Goal: Task Accomplishment & Management: Manage account settings

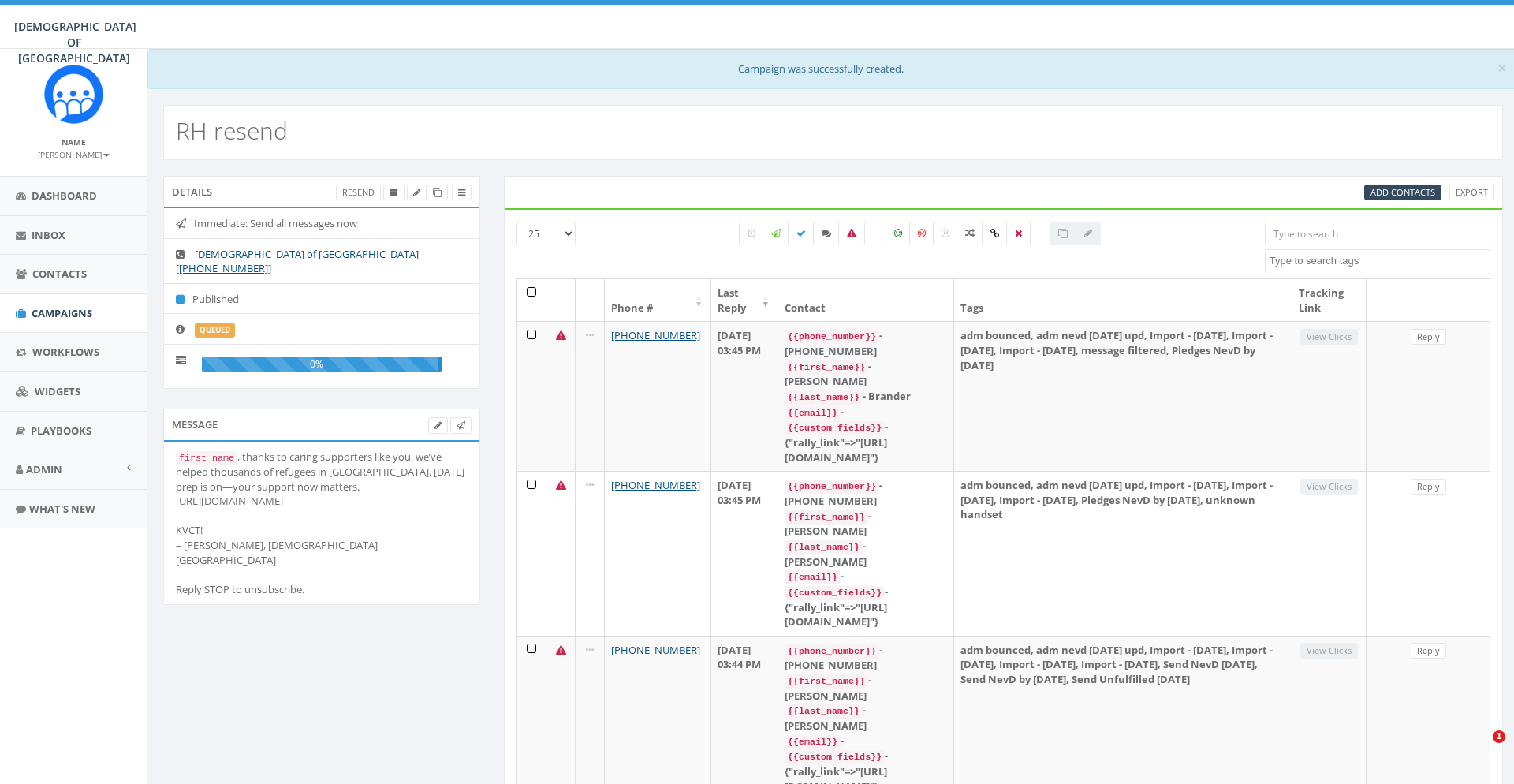
select select
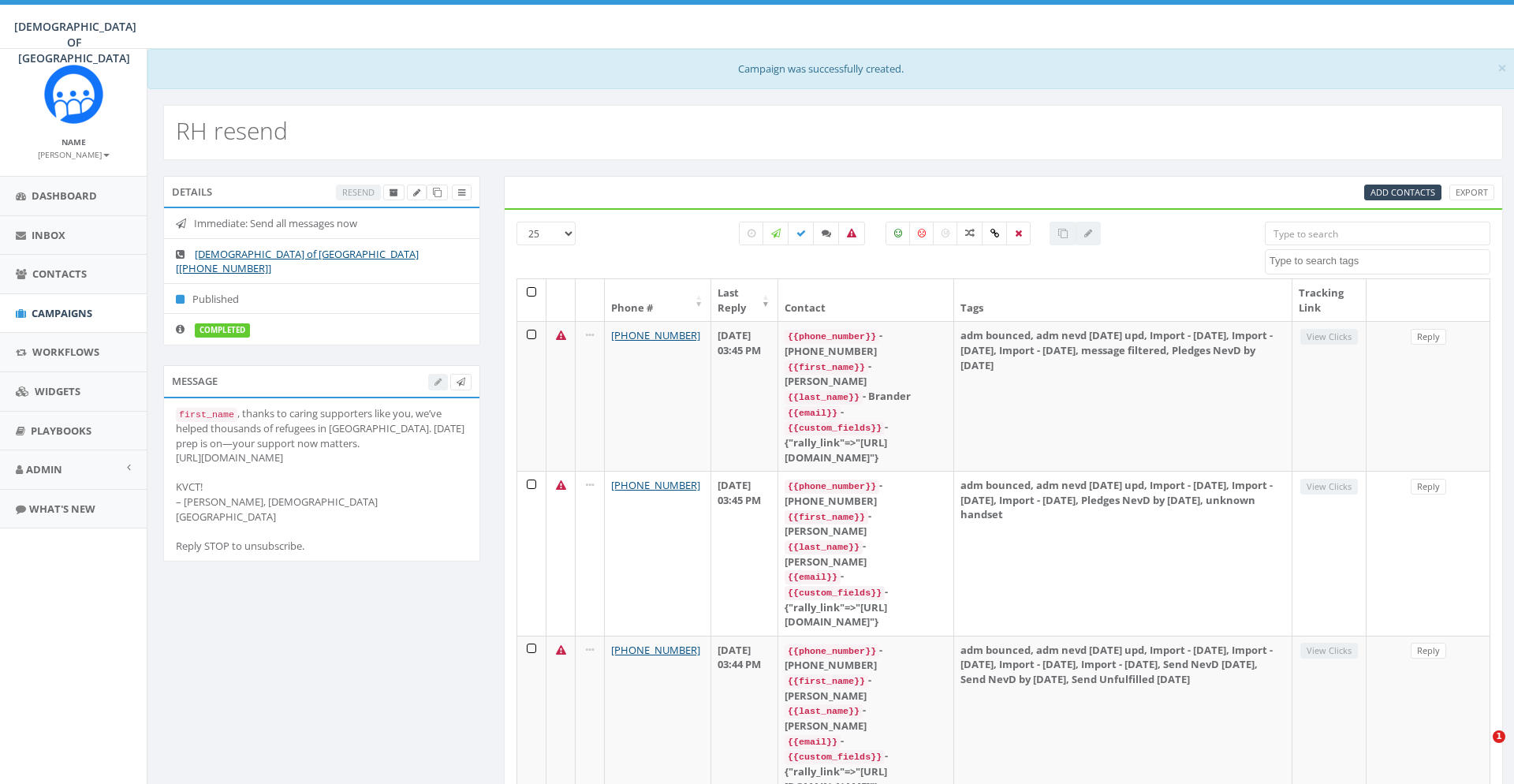
select select
click at [87, 211] on link "Dashboard" at bounding box center [73, 196] width 147 height 39
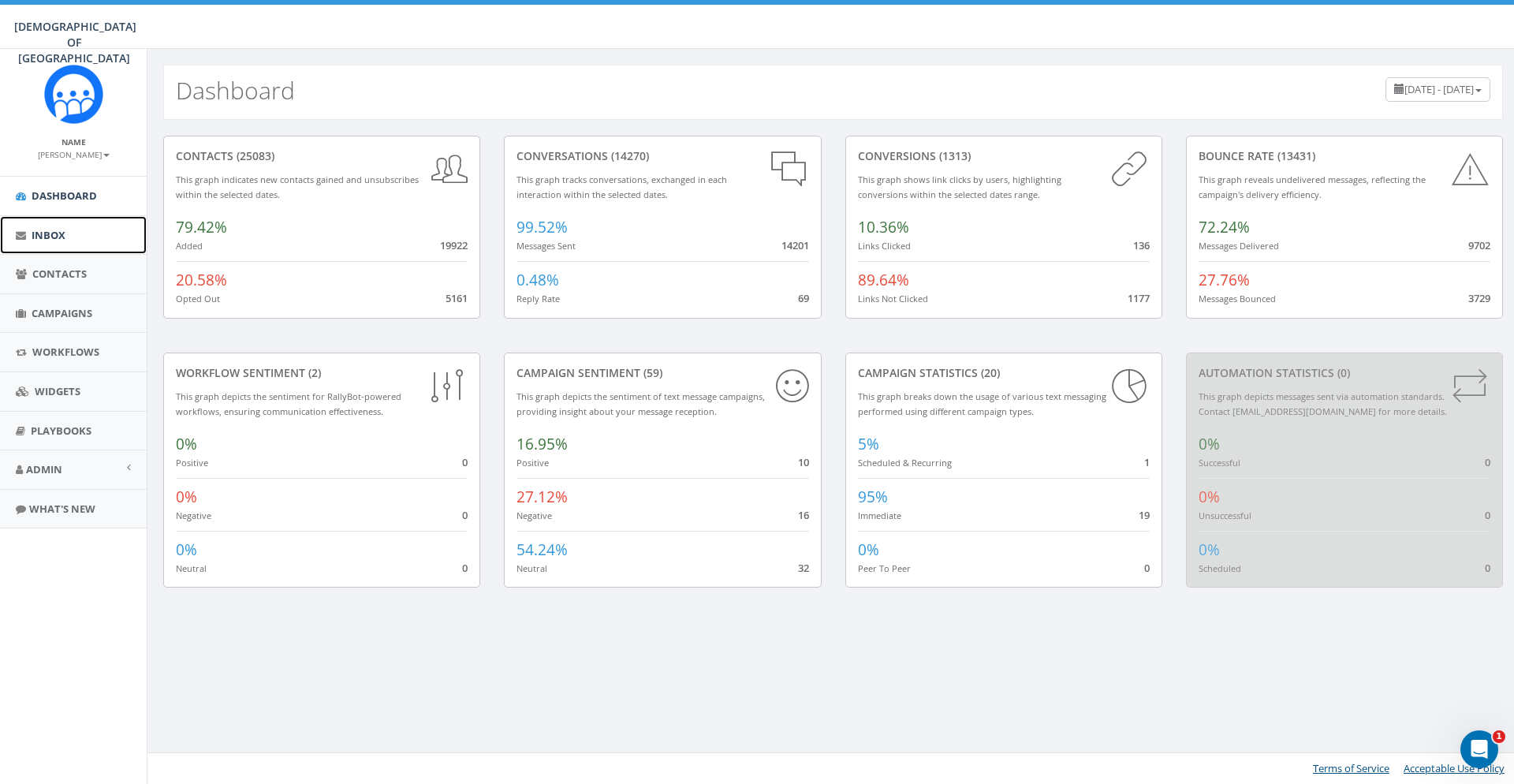
click at [72, 235] on link "Inbox" at bounding box center [73, 235] width 147 height 39
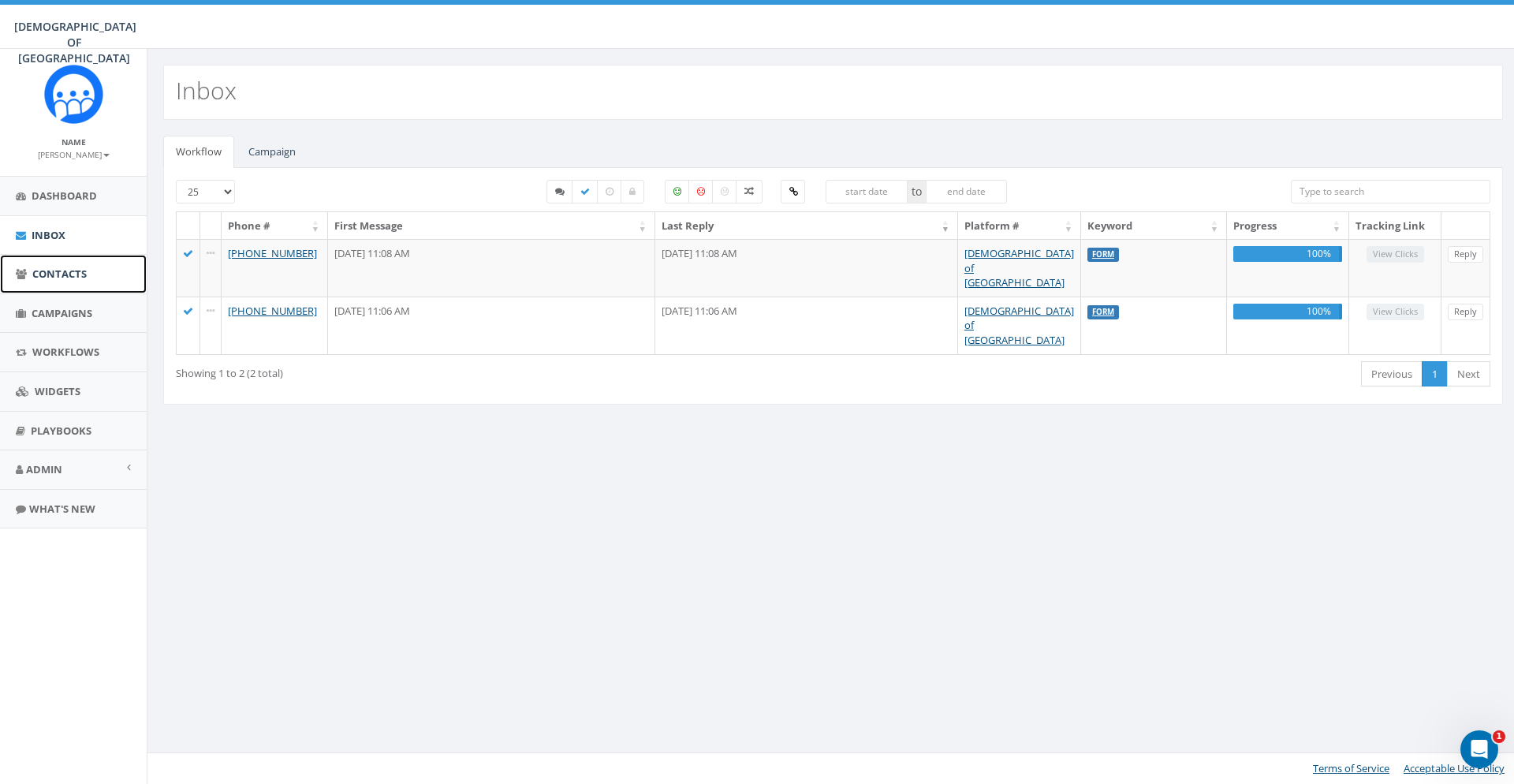
click at [85, 287] on link "Contacts" at bounding box center [73, 274] width 147 height 39
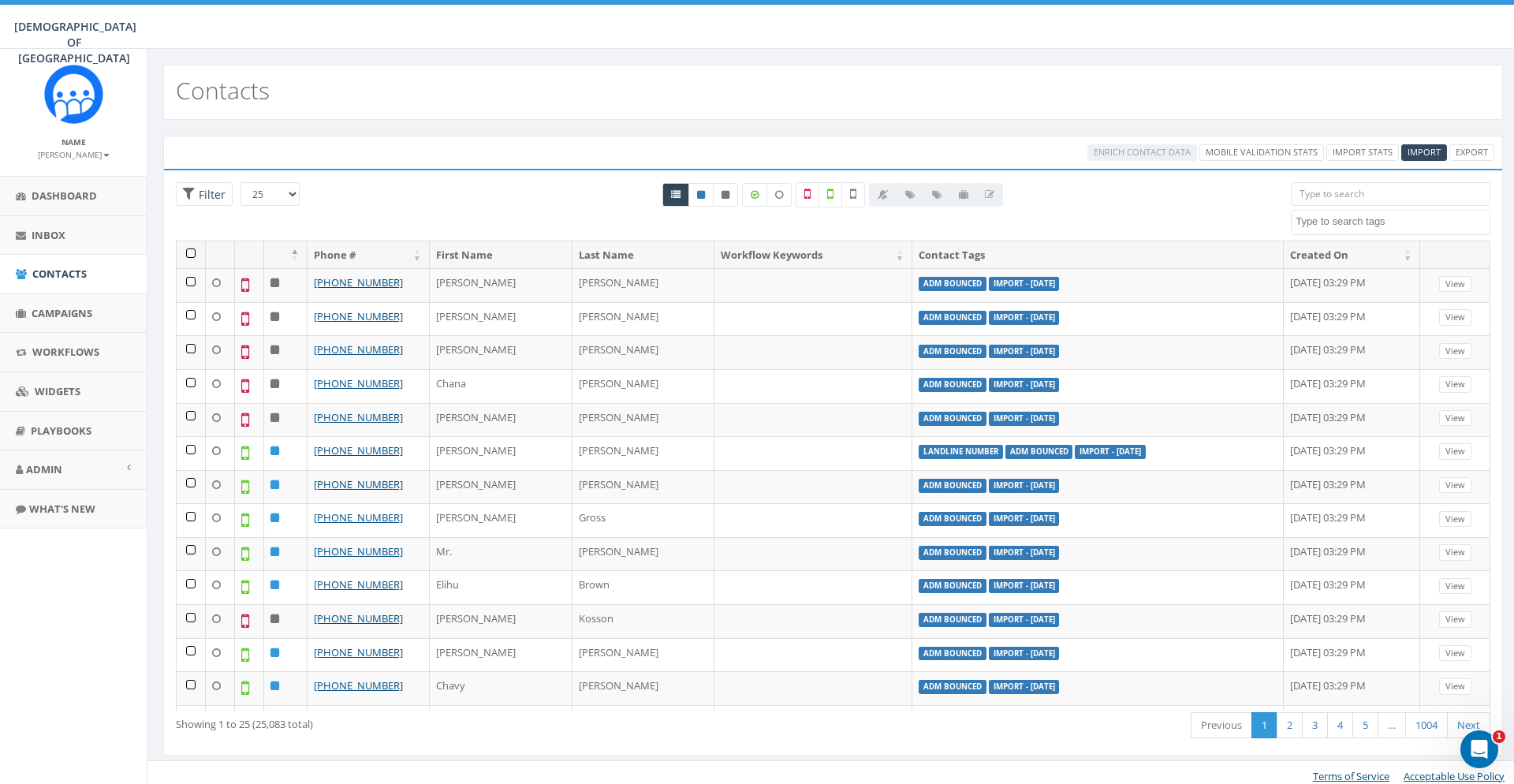
click at [1411, 221] on textarea "Search" at bounding box center [1393, 221] width 194 height 14
select select "adm nevd [DATE] upd"
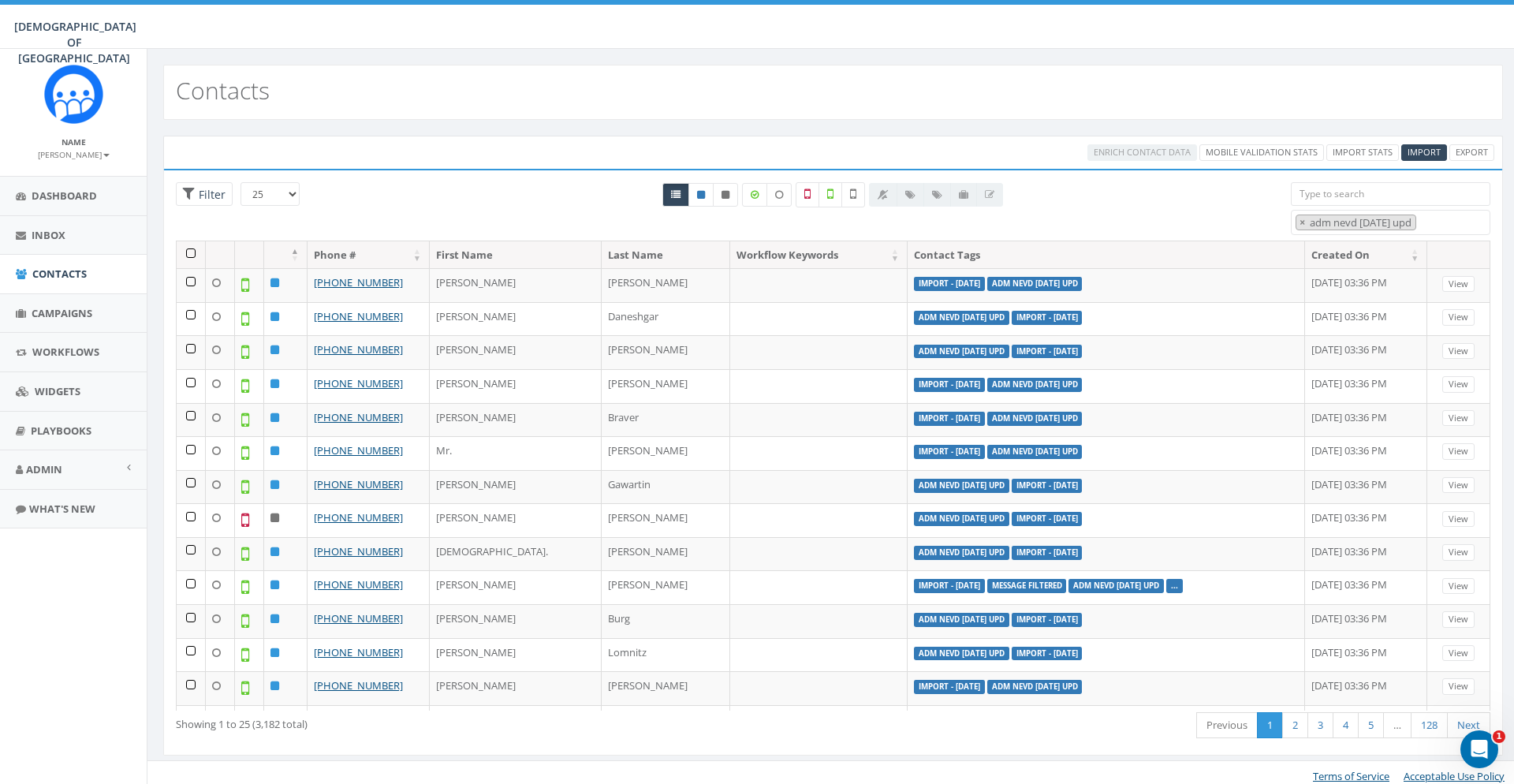
click at [1159, 210] on div "All 0 contact(s) on current page All 25083 contact(s) filtered" at bounding box center [833, 210] width 892 height 58
click at [1304, 221] on span "×" at bounding box center [1303, 222] width 6 height 14
select select
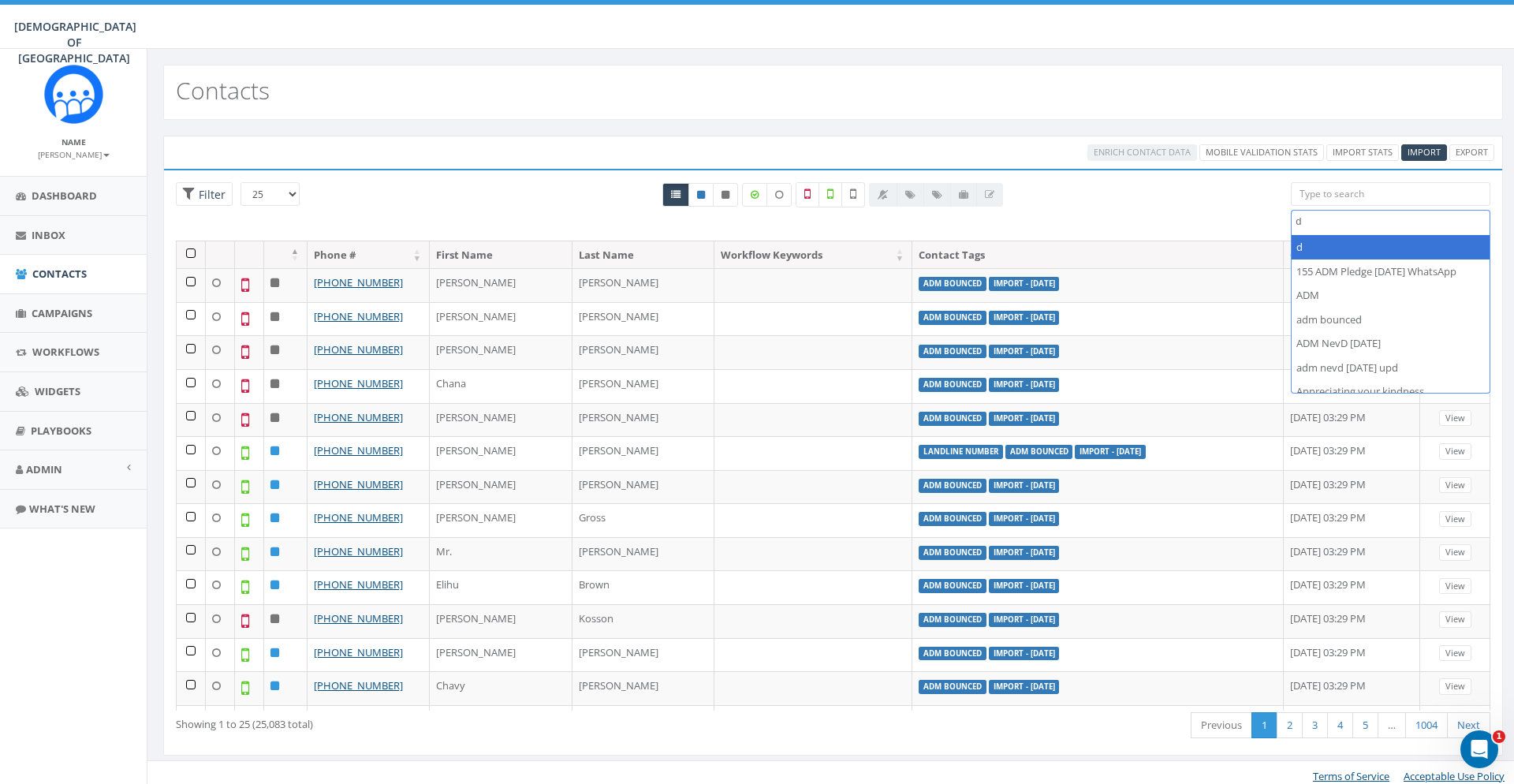
scroll to position [0, 0]
type textarea "donors"
click at [22, 568] on div "Name [PERSON_NAME] Profile Sign Out Dashboard Inbox Contacts Campaigns Workflow…" at bounding box center [73, 311] width 147 height 523
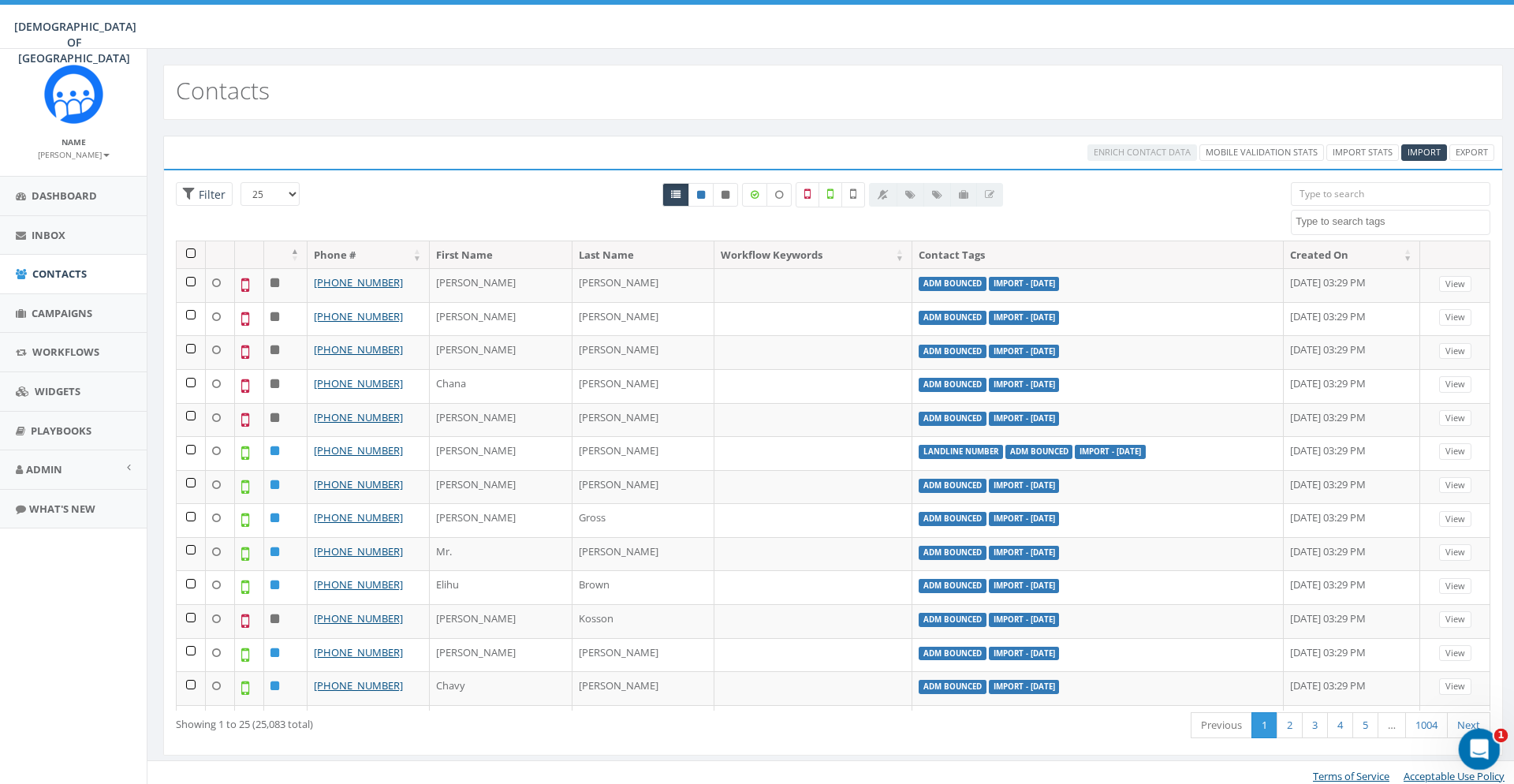
click at [1477, 749] on icon "Open Intercom Messenger" at bounding box center [1476, 746] width 11 height 13
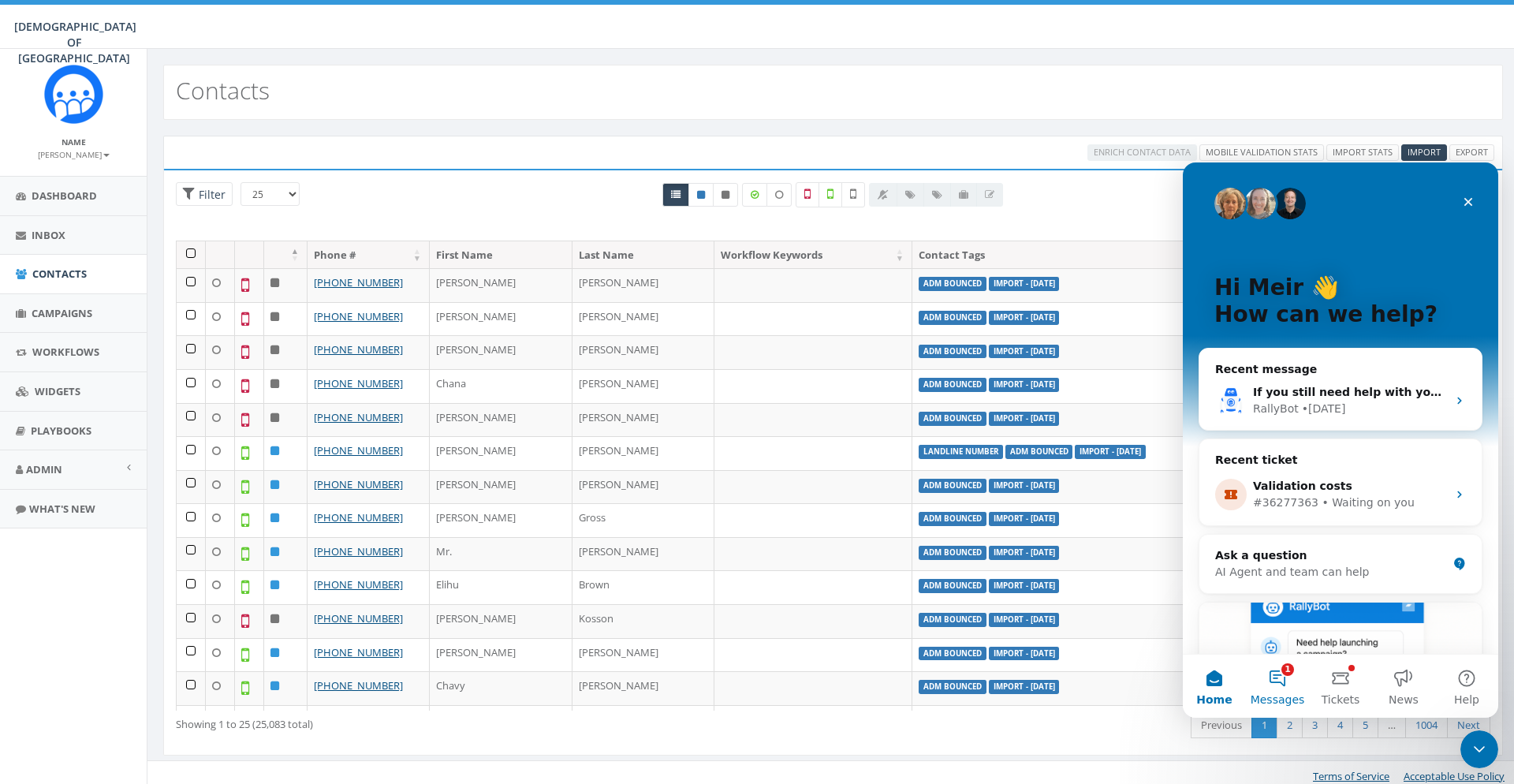
click at [1282, 677] on button "1 Messages" at bounding box center [1278, 686] width 63 height 63
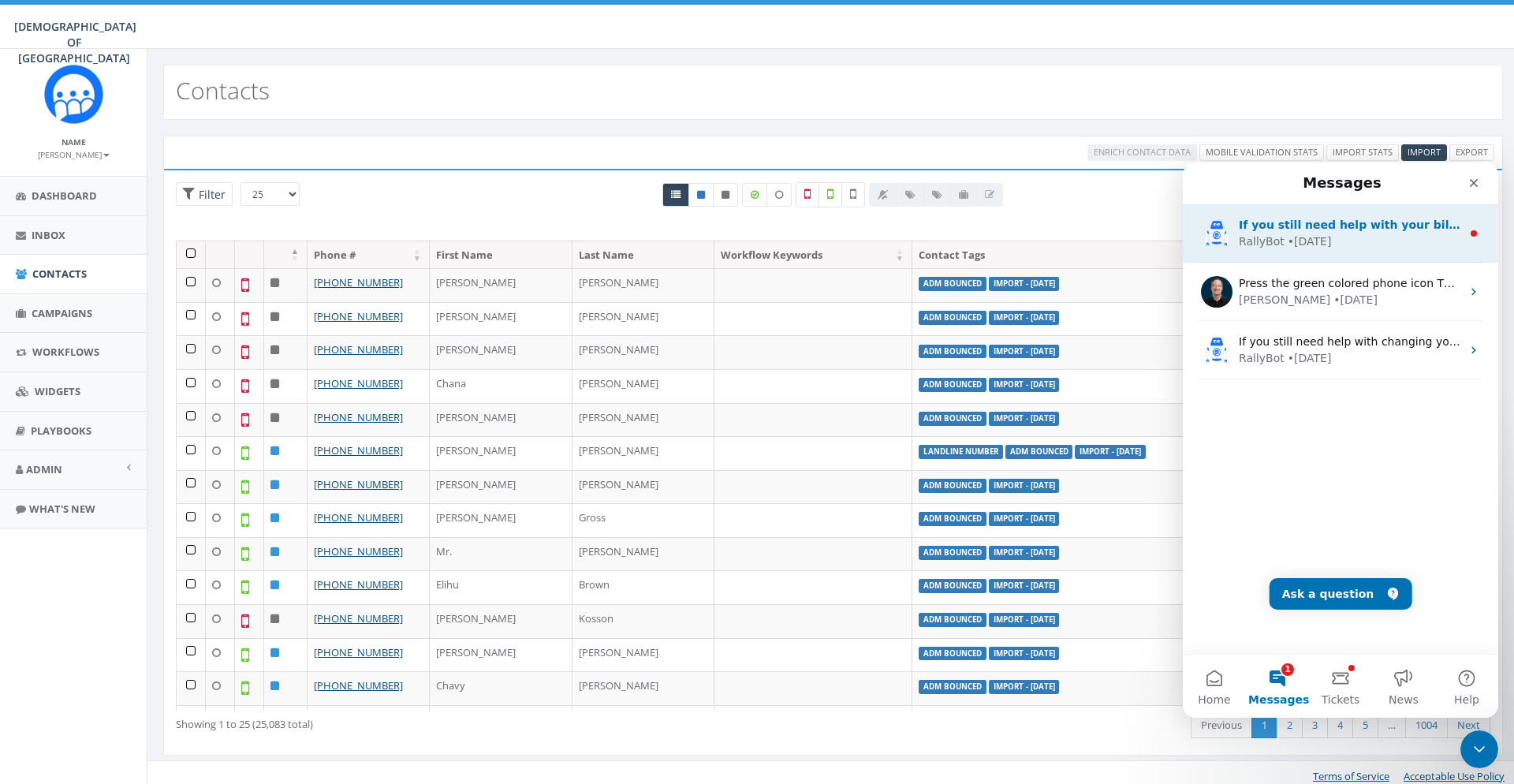
click at [1342, 213] on div "If you still need help with your billing concern, I’m here to assist you. Would…" at bounding box center [1340, 233] width 315 height 58
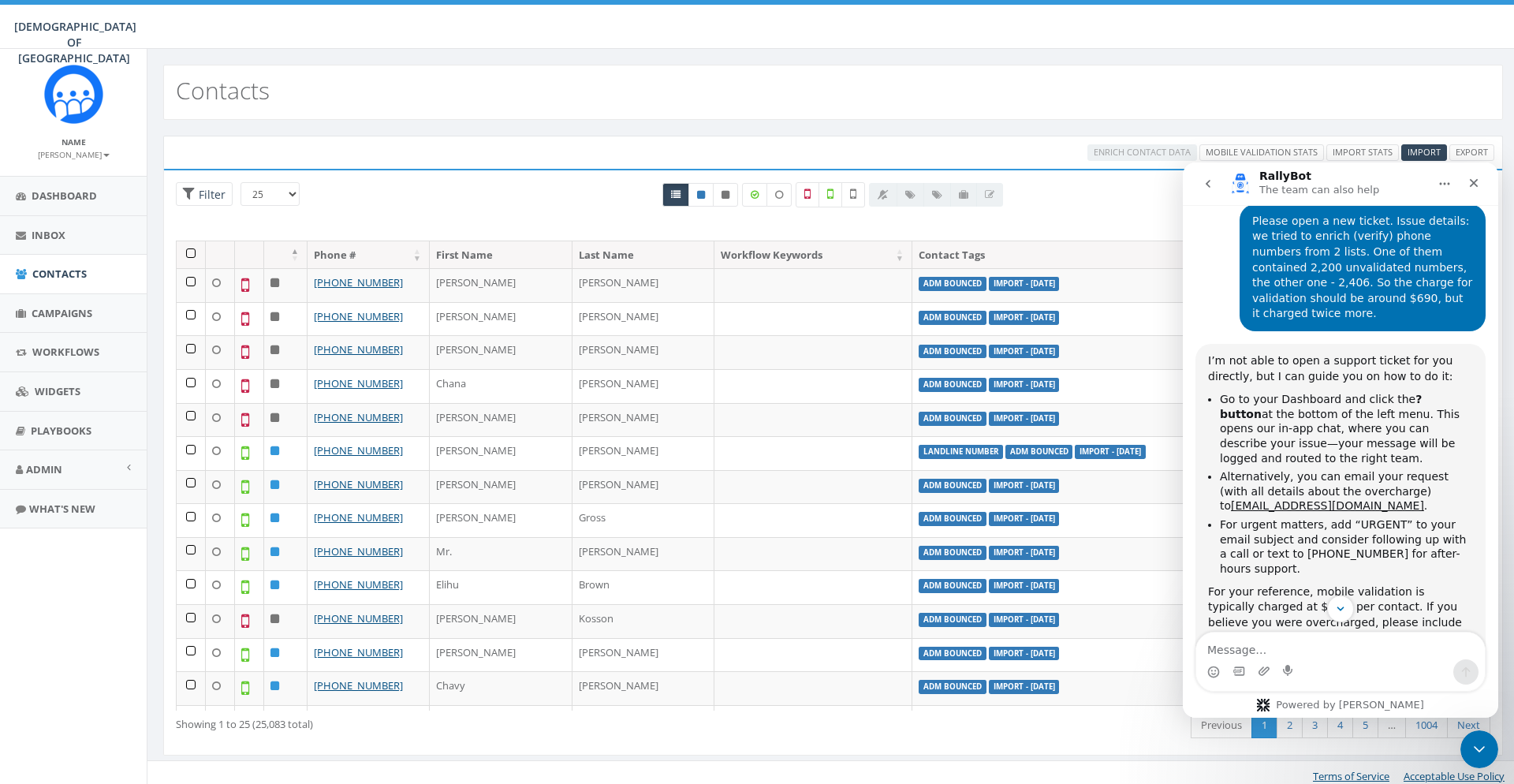
scroll to position [604, 0]
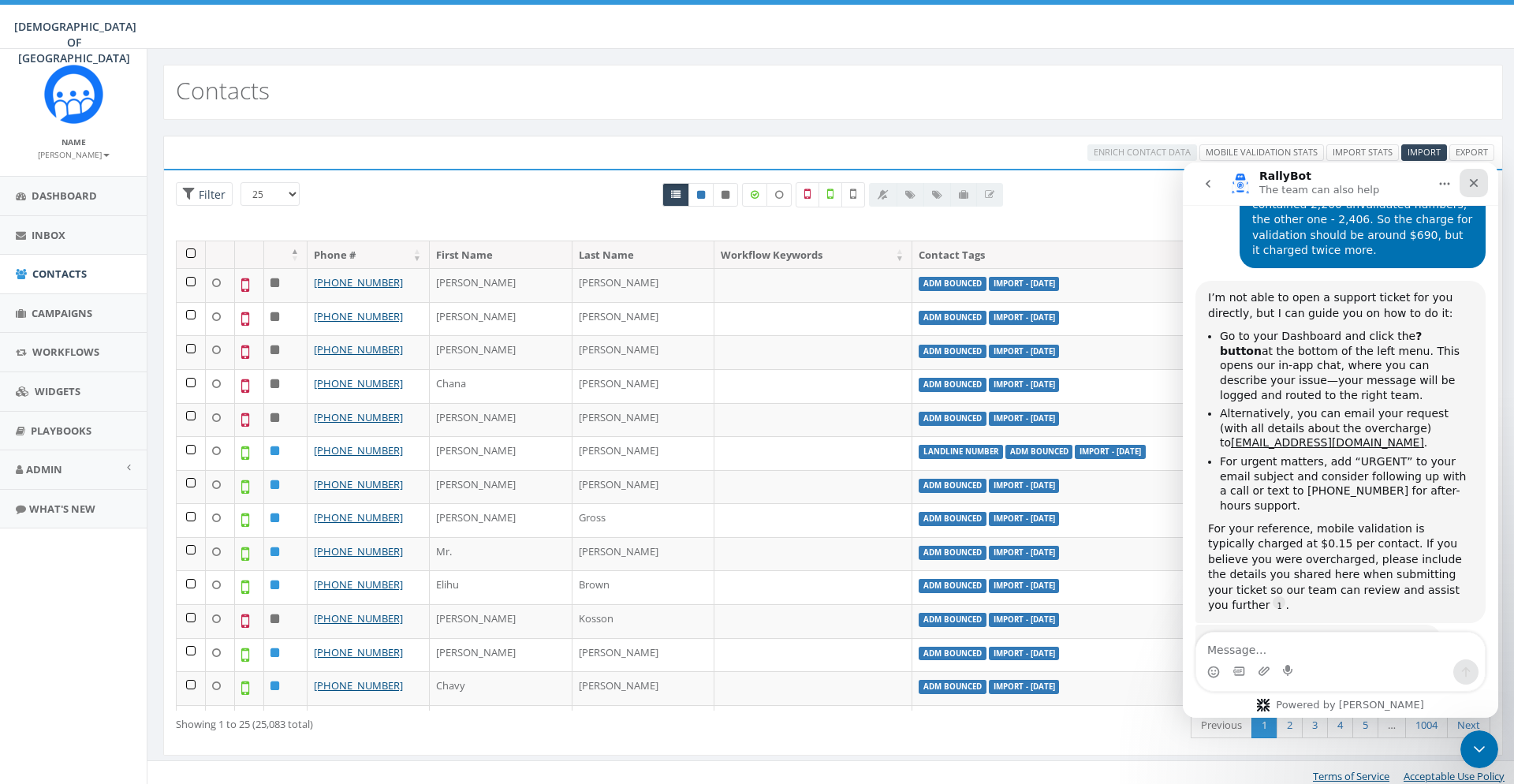
click at [1475, 183] on icon "Close" at bounding box center [1474, 183] width 13 height 13
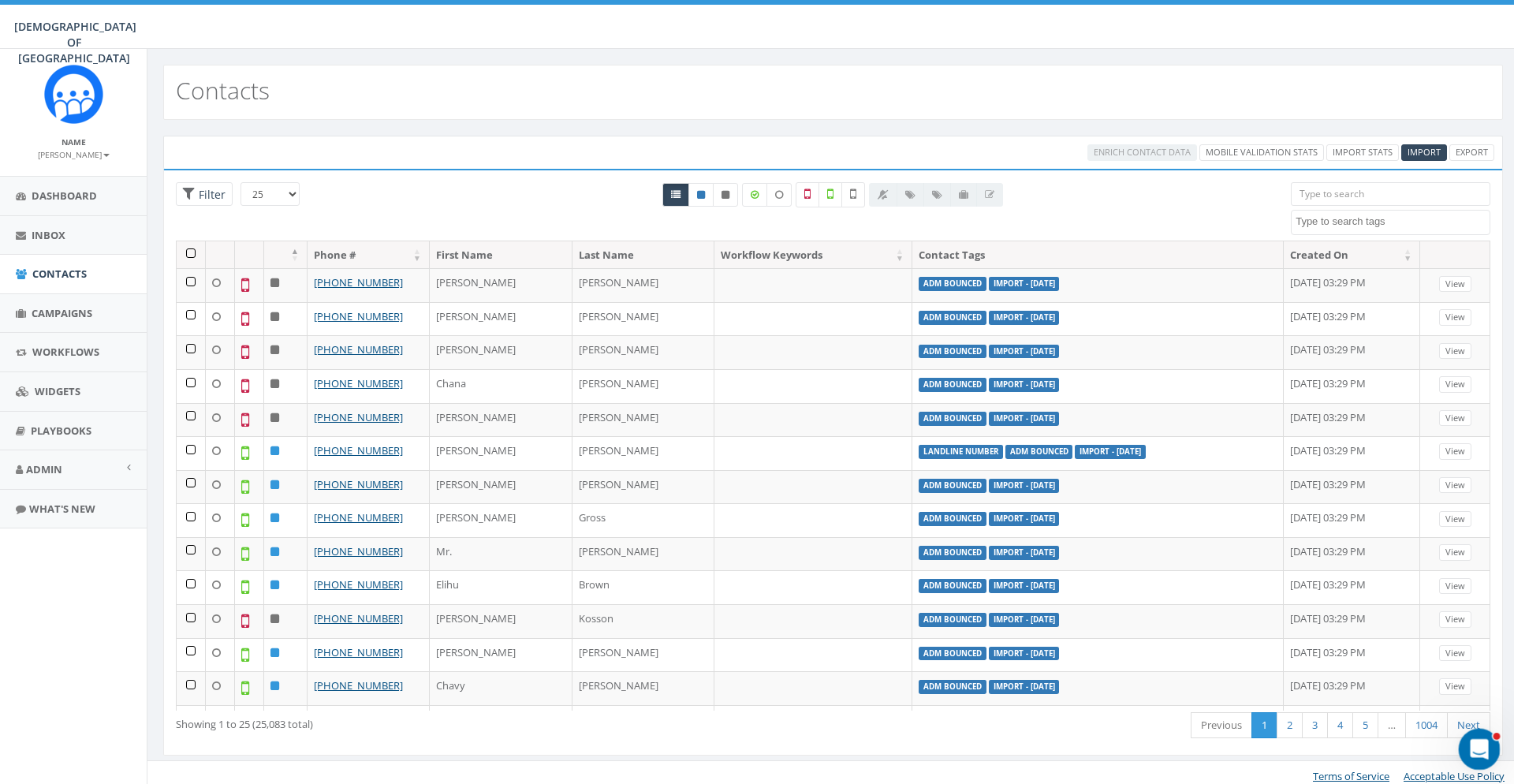
drag, startPoint x: 1466, startPoint y: 737, endPoint x: 2919, endPoint y: 1466, distance: 1625.6
click at [1466, 738] on div "Open Intercom Messenger" at bounding box center [1476, 746] width 52 height 52
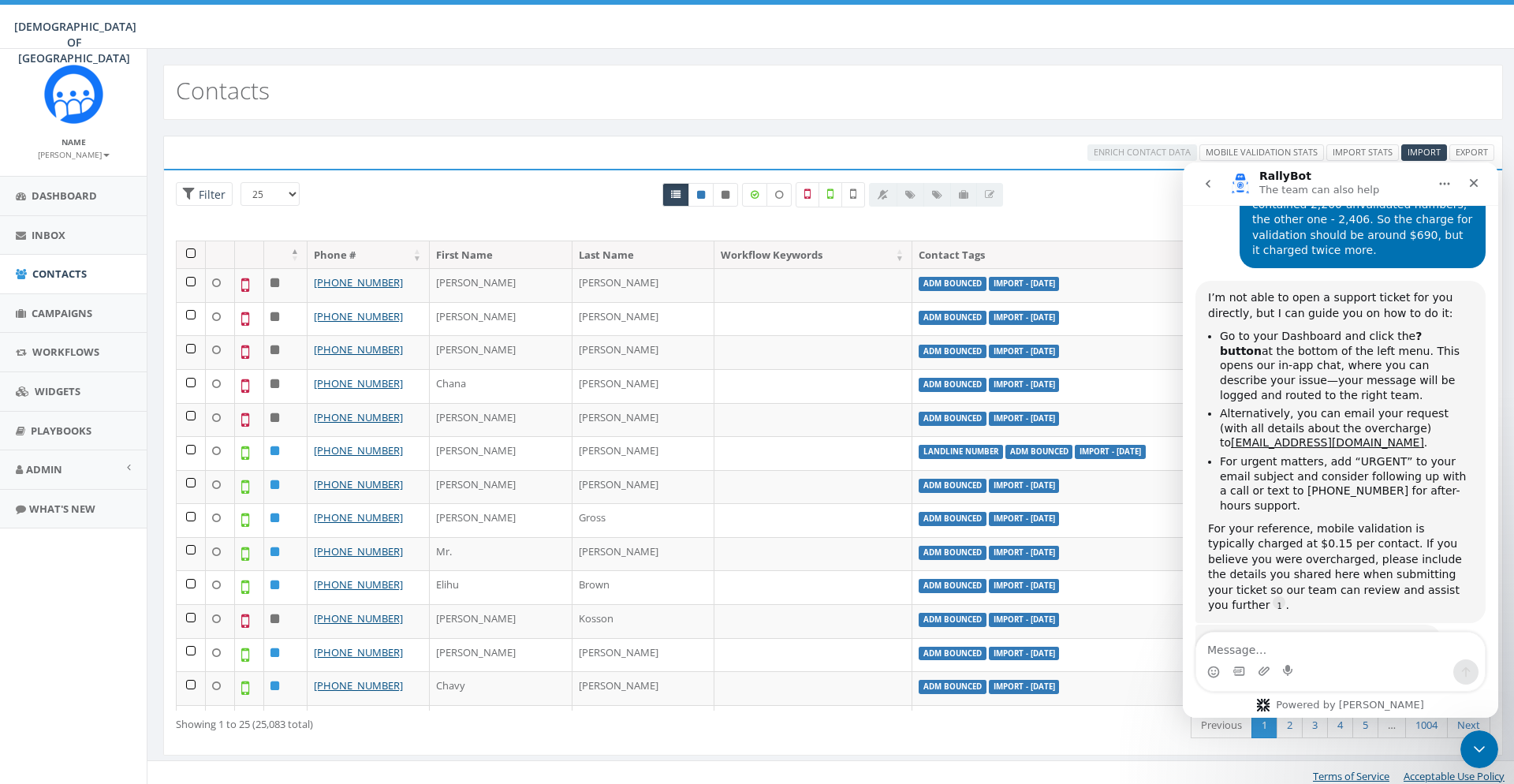
click at [1219, 185] on button "go back" at bounding box center [1208, 184] width 30 height 30
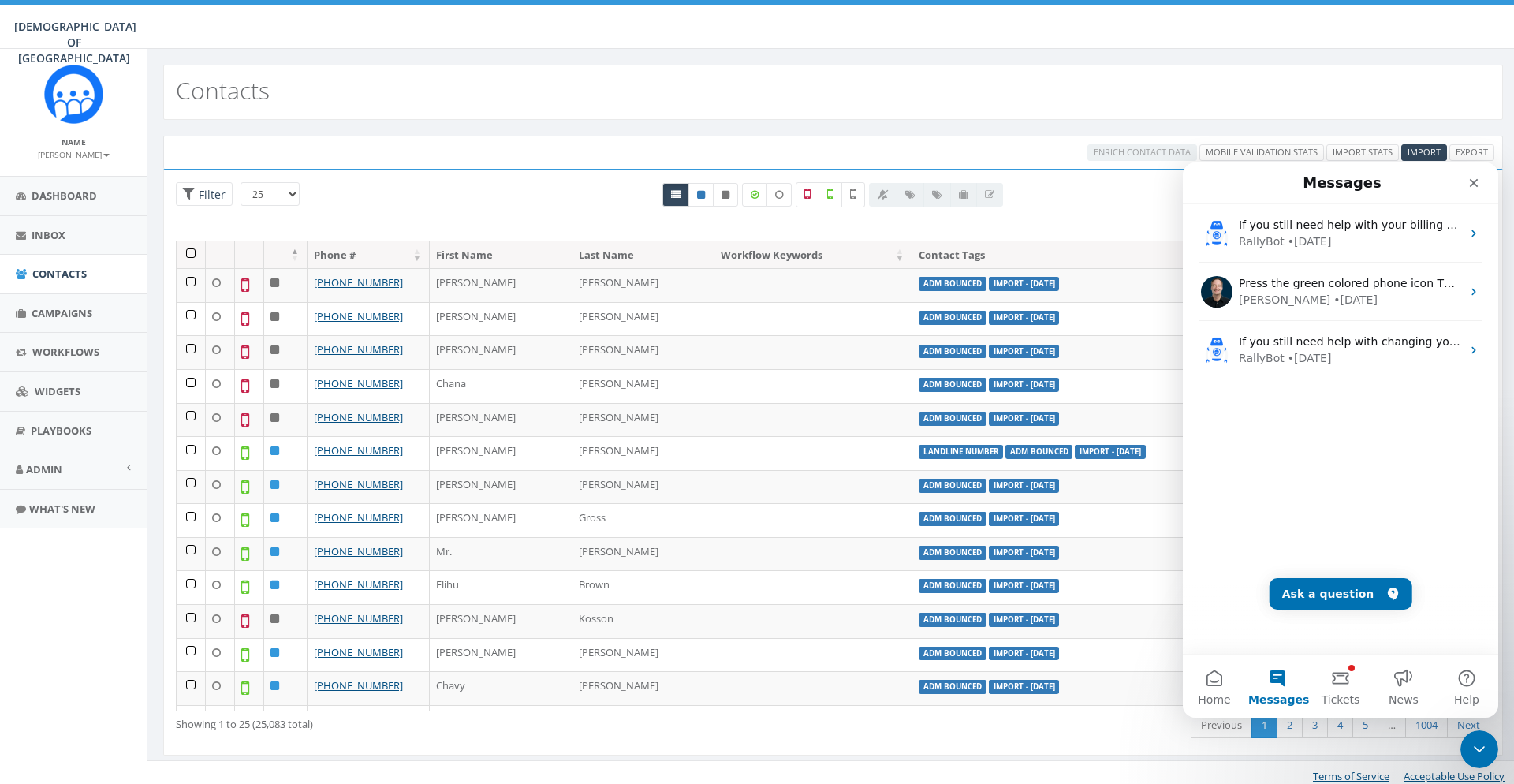
scroll to position [0, 0]
click at [1349, 696] on span "Tickets" at bounding box center [1340, 699] width 39 height 11
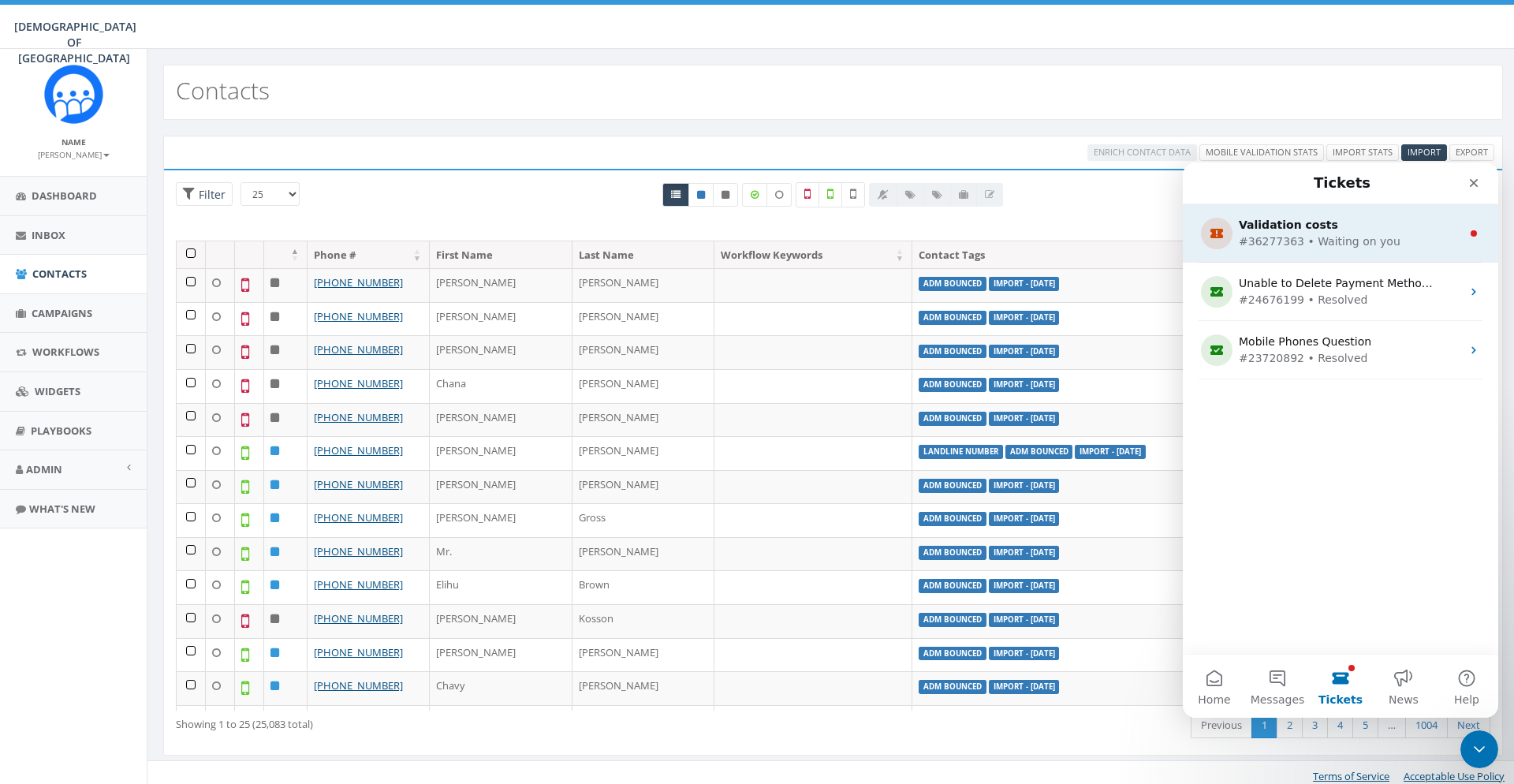
click at [1288, 245] on div "#36277363 • Waiting on you" at bounding box center [1337, 241] width 198 height 17
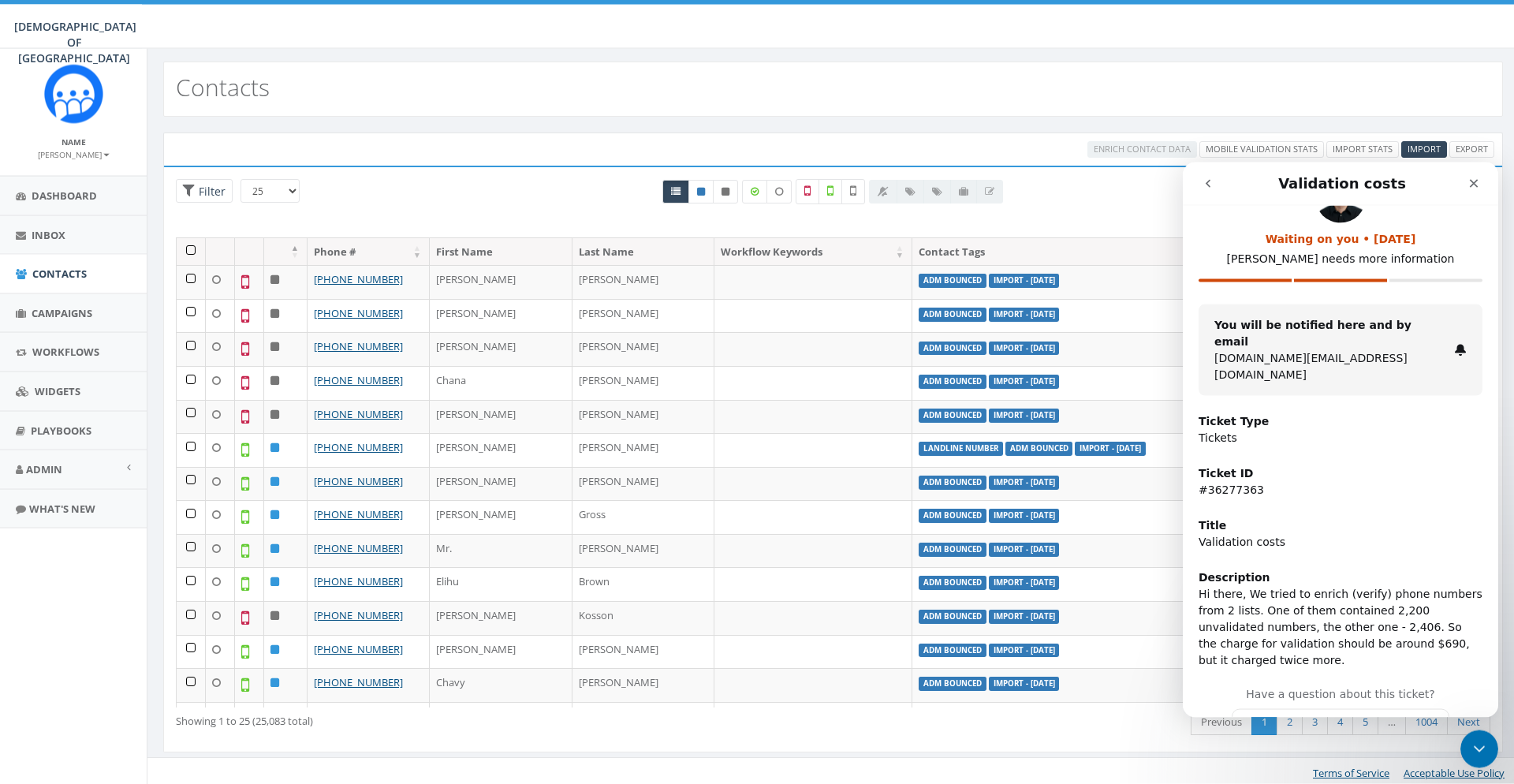
scroll to position [7, 0]
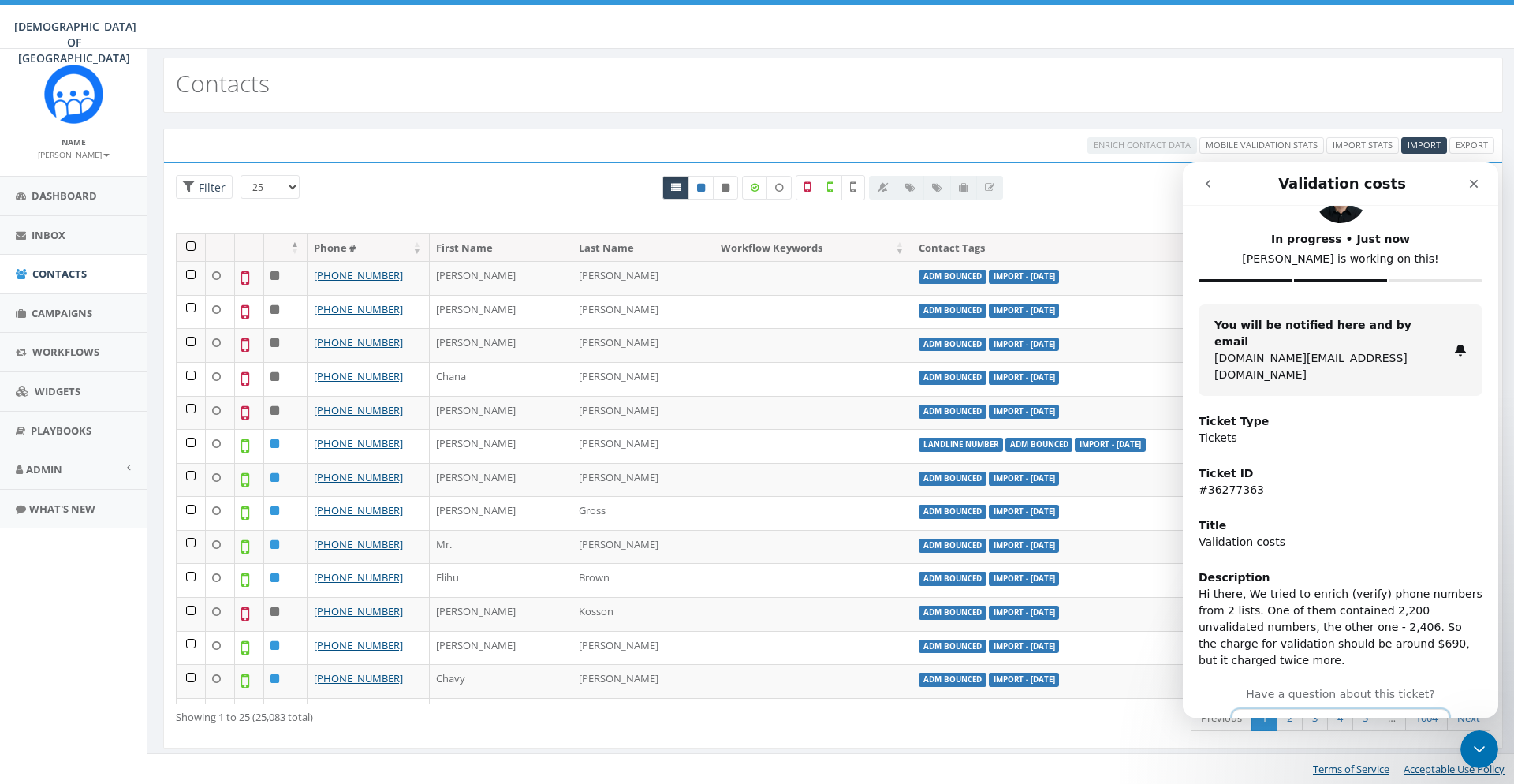
click at [1325, 709] on button "Continue the conversation" at bounding box center [1340, 726] width 217 height 34
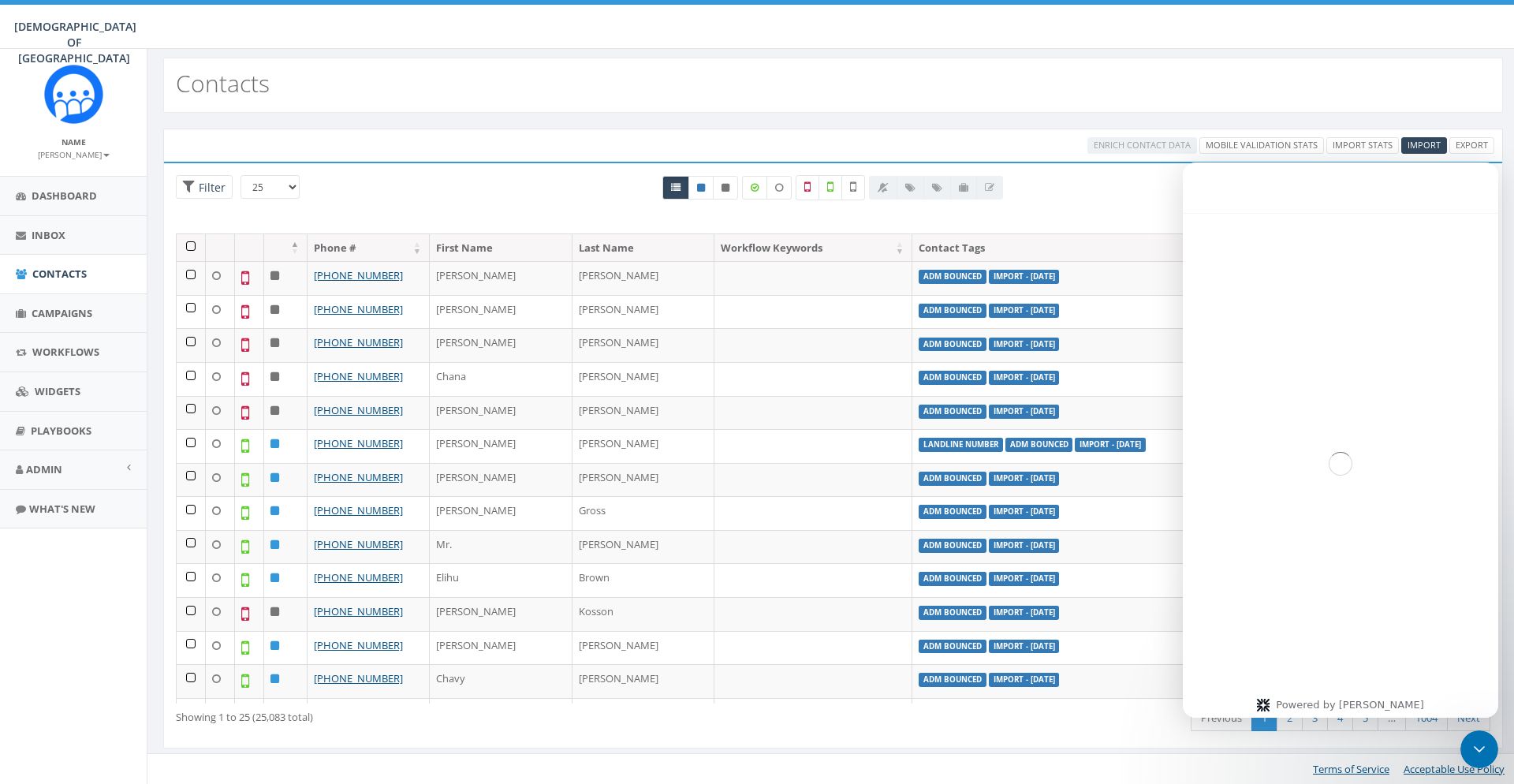
scroll to position [796, 0]
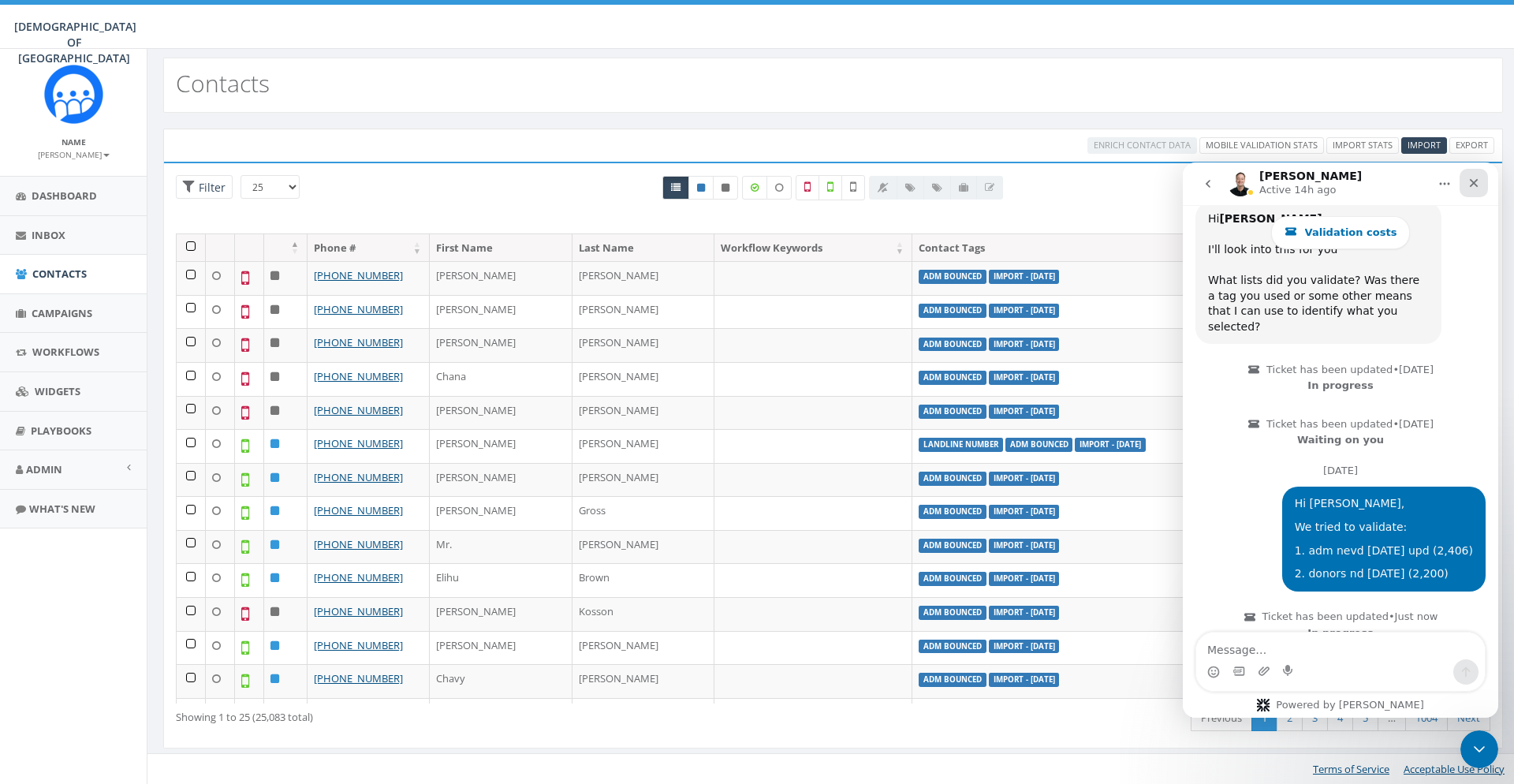
drag, startPoint x: 1485, startPoint y: 185, endPoint x: 2335, endPoint y: 346, distance: 865.1
click at [1485, 185] on div "Close" at bounding box center [1474, 183] width 29 height 29
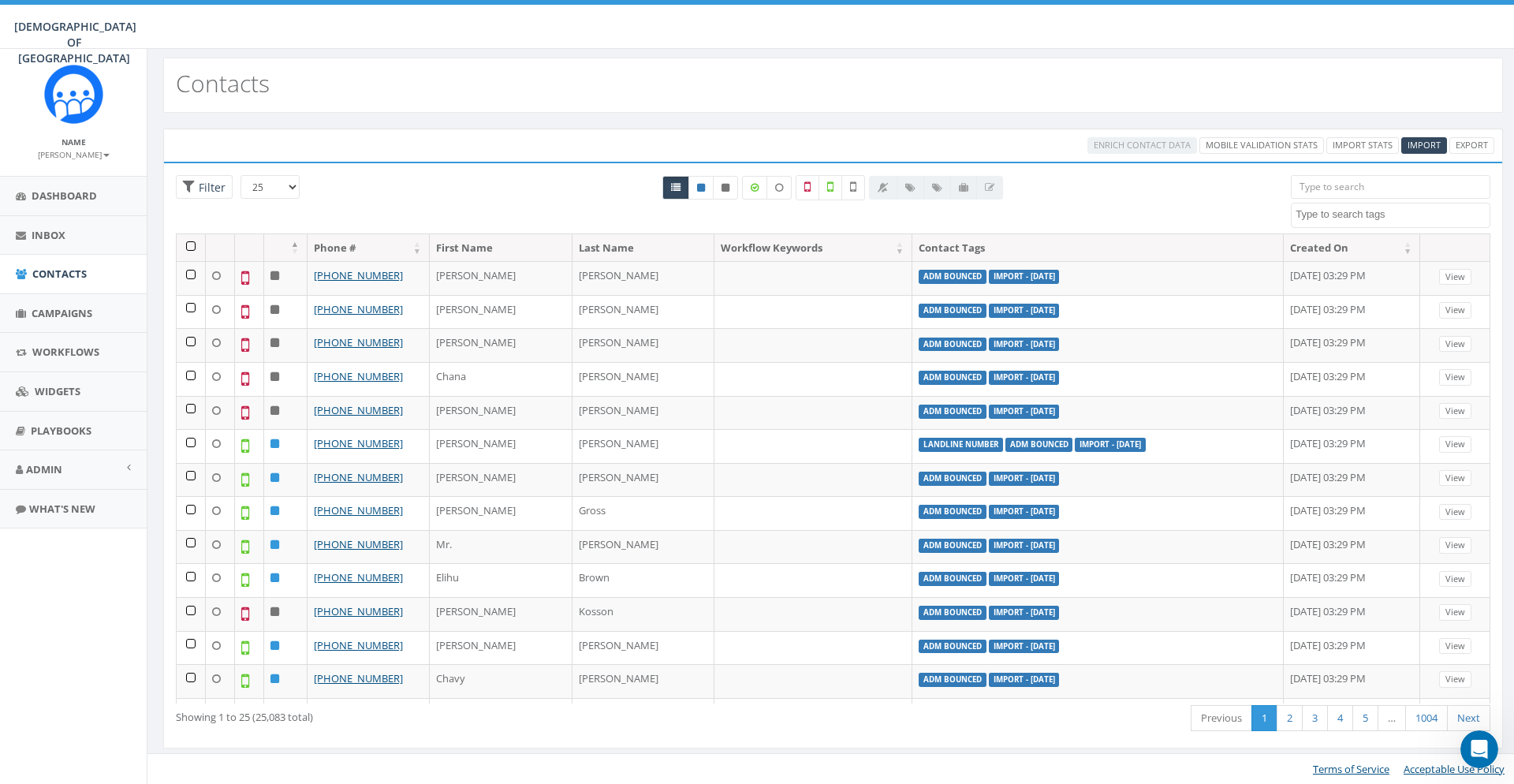
click at [1147, 183] on div "All 0 contact(s) on current page All 3182 contact(s) filtered" at bounding box center [833, 203] width 892 height 58
